Goal: Information Seeking & Learning: Learn about a topic

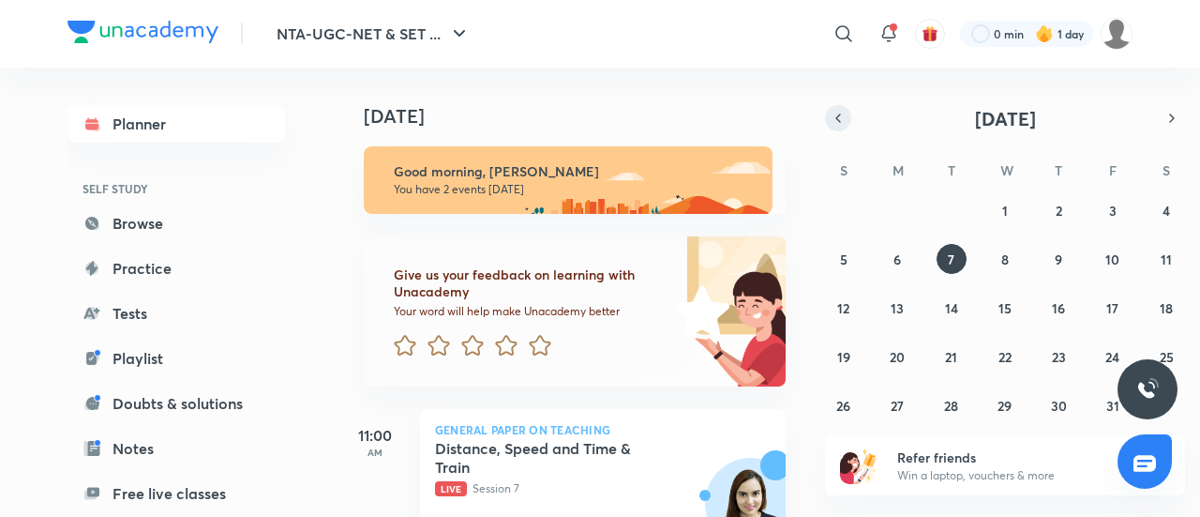
click at [846, 116] on button "button" at bounding box center [838, 118] width 26 height 26
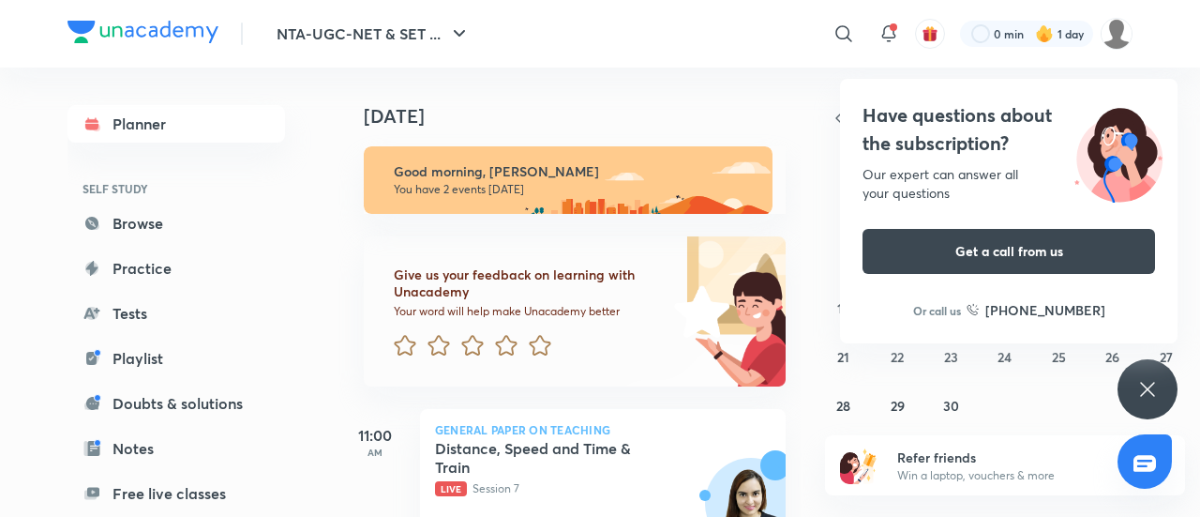
click at [1162, 380] on div "Have questions about the subscription? Our expert can answer all your questions…" at bounding box center [1148, 389] width 60 height 60
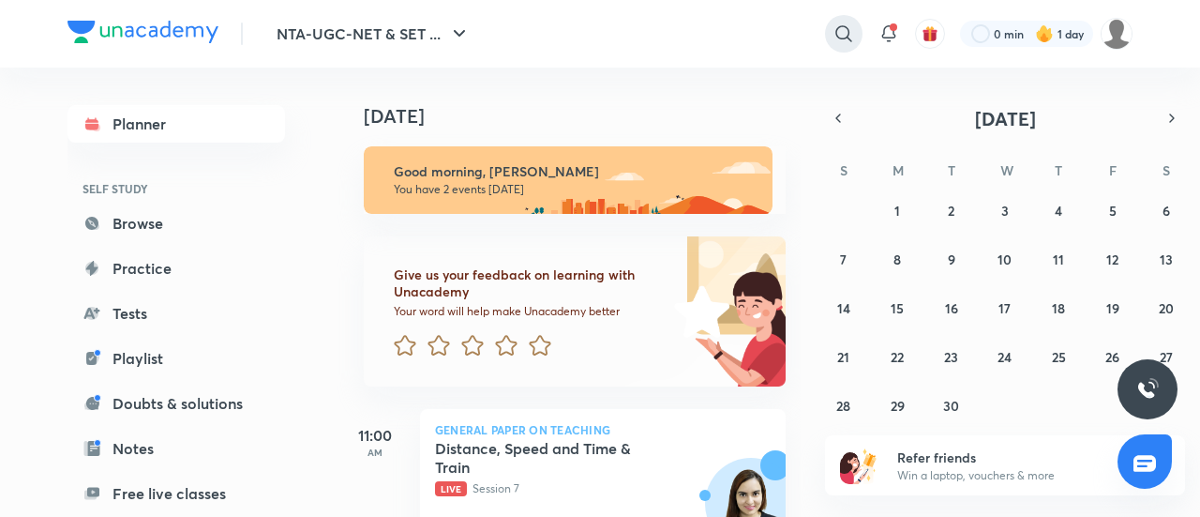
click at [844, 31] on icon at bounding box center [844, 34] width 23 height 23
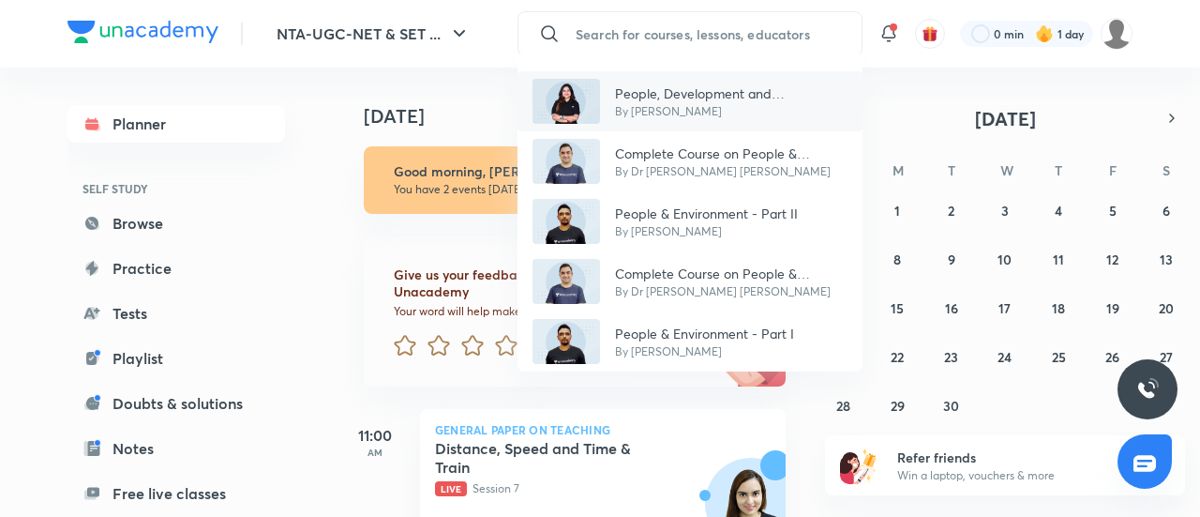
click at [683, 98] on p "People, Development and Environment- [DATE]" at bounding box center [731, 93] width 233 height 20
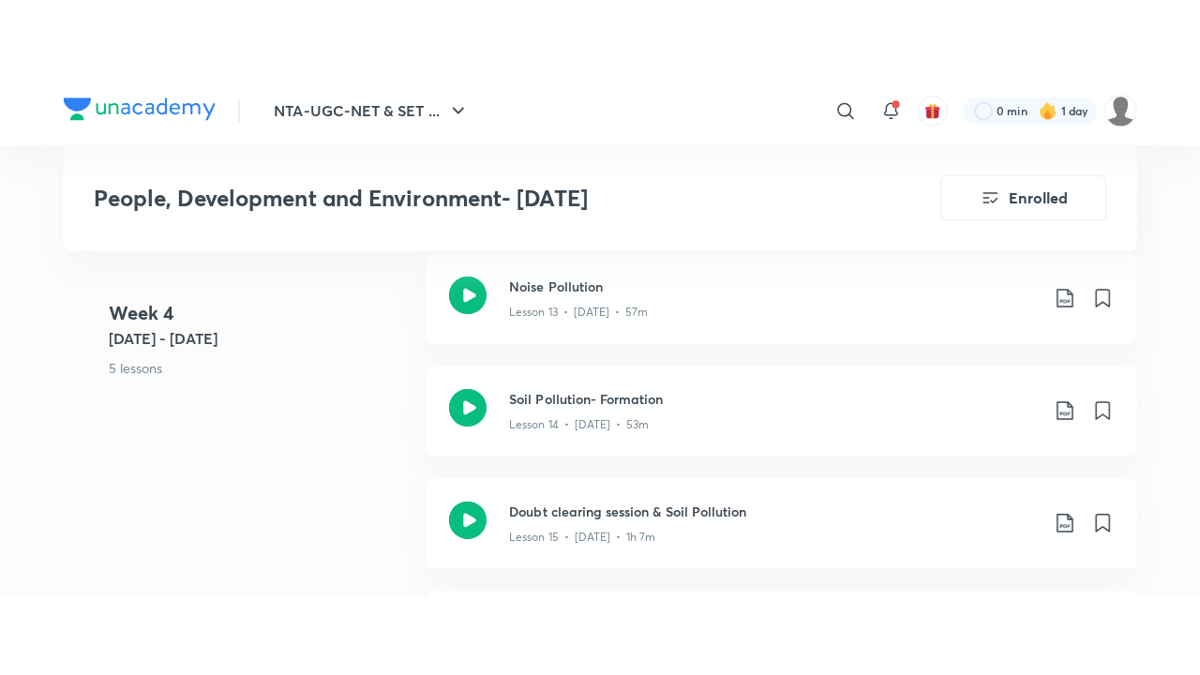
scroll to position [2760, 0]
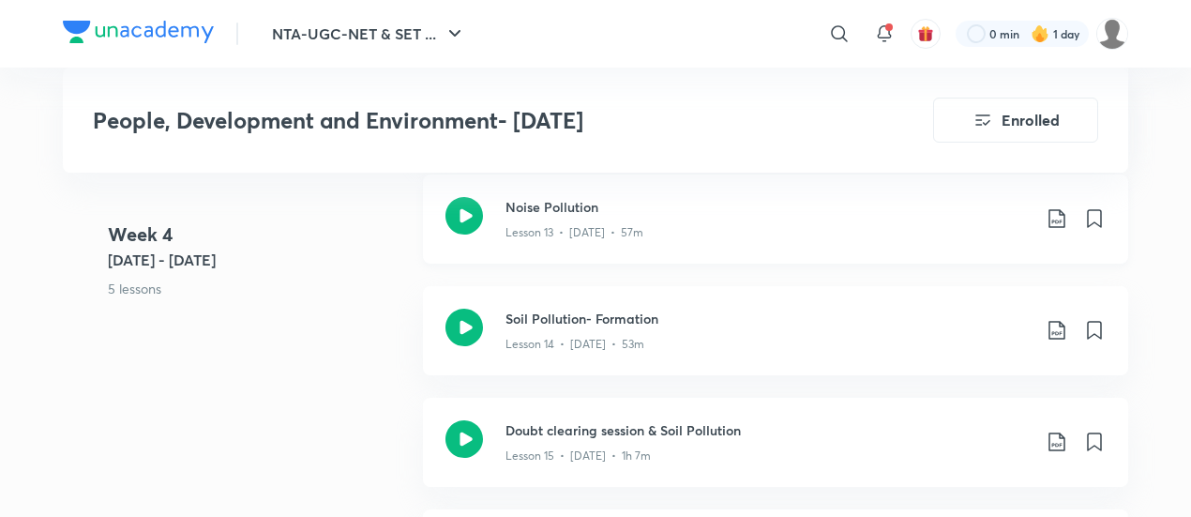
click at [481, 234] on icon at bounding box center [464, 216] width 38 height 38
